Goal: Task Accomplishment & Management: Manage account settings

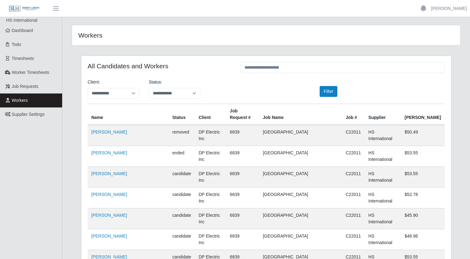
scroll to position [4121, 0]
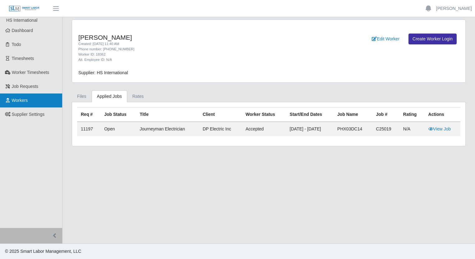
click at [21, 99] on span "Workers" at bounding box center [20, 100] width 16 height 5
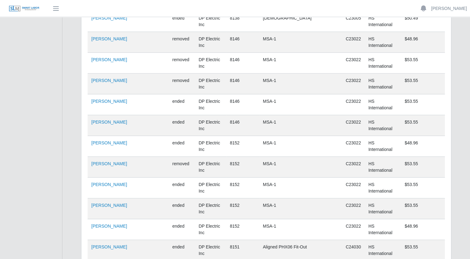
scroll to position [4135, 0]
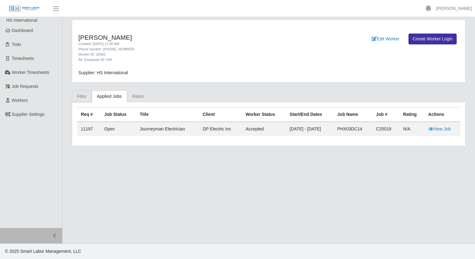
click at [87, 99] on link "Files" at bounding box center [82, 96] width 20 height 12
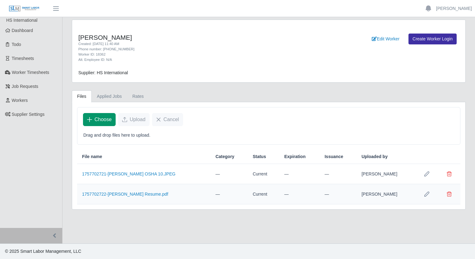
click at [95, 122] on span "Choose" at bounding box center [102, 119] width 17 height 7
click at [94, 118] on span "Choose" at bounding box center [102, 119] width 17 height 7
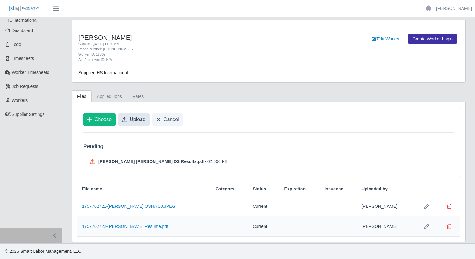
click at [138, 124] on button "Upload" at bounding box center [133, 119] width 31 height 13
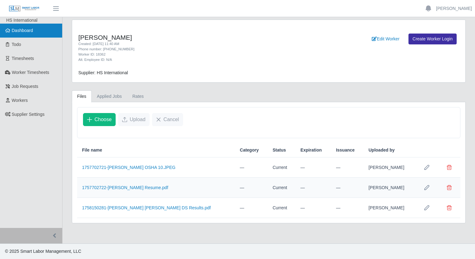
click at [15, 33] on span "Dashboard" at bounding box center [22, 30] width 21 height 5
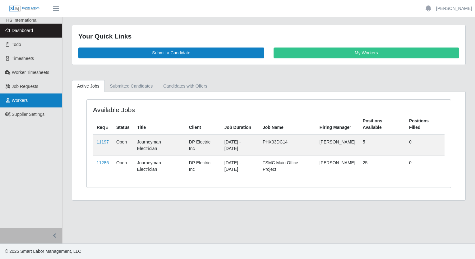
click at [17, 103] on link "Workers" at bounding box center [31, 101] width 62 height 14
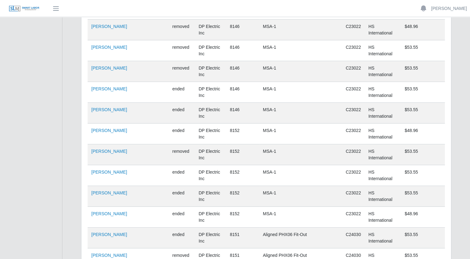
scroll to position [4135, 0]
